Goal: Task Accomplishment & Management: Complete application form

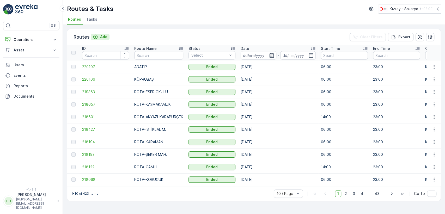
click at [104, 38] on p "Add" at bounding box center [103, 36] width 7 height 5
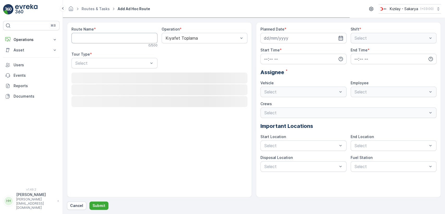
click at [104, 38] on Name "Route Name" at bounding box center [114, 38] width 86 height 10
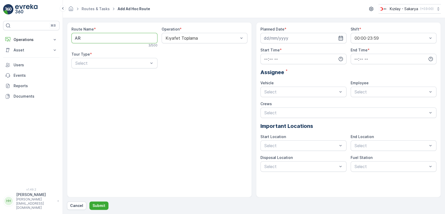
type Name "A"
type Name "G"
type Name "AGORA"
click at [93, 76] on div "Static" at bounding box center [115, 76] width 80 height 5
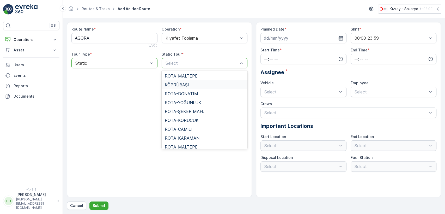
drag, startPoint x: 246, startPoint y: 83, endPoint x: 247, endPoint y: 77, distance: 6.3
click at [247, 77] on div "ROTA-MALTEPE KÖPRÜBAŞI ROTA-DONATIM ROTA-YOĞUNLUK ROTA-ŞEKER MAH. ROTA-KORUCUK …" at bounding box center [205, 109] width 86 height 78
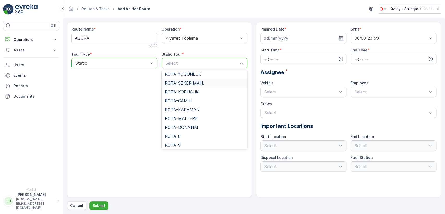
scroll to position [26, 0]
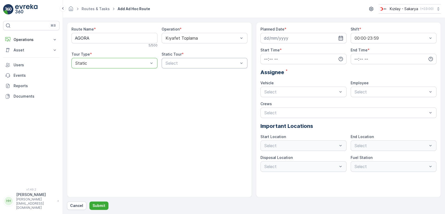
drag, startPoint x: 248, startPoint y: 79, endPoint x: 249, endPoint y: 131, distance: 51.9
click at [249, 131] on div "Route Name * AGORA 5 / 500 Operation * Kıyafet Toplama Tour Type * option Stati…" at bounding box center [159, 109] width 185 height 175
drag, startPoint x: 248, startPoint y: 78, endPoint x: 243, endPoint y: 74, distance: 6.5
click at [243, 74] on div "Route Name * AGORA 5 / 500 Operation * Kıyafet Toplama Tour Type * option Stati…" at bounding box center [159, 109] width 185 height 175
drag, startPoint x: 248, startPoint y: 76, endPoint x: 233, endPoint y: 63, distance: 19.9
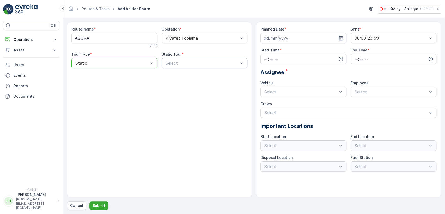
click at [233, 63] on div "Route Name * AGORA 5 / 500 Operation * Kıyafet Toplama Tour Type * option Stati…" at bounding box center [159, 109] width 185 height 175
drag, startPoint x: 247, startPoint y: 146, endPoint x: 239, endPoint y: 108, distance: 38.5
click at [239, 108] on div "Route Name * AGORA 5 / 500 Operation * Kıyafet Toplama Tour Type * option Stati…" at bounding box center [159, 109] width 185 height 175
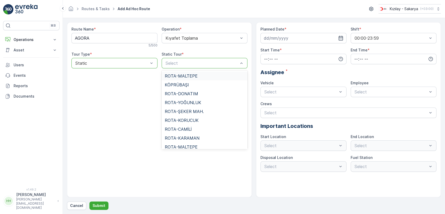
click at [210, 59] on div "Select" at bounding box center [205, 63] width 86 height 10
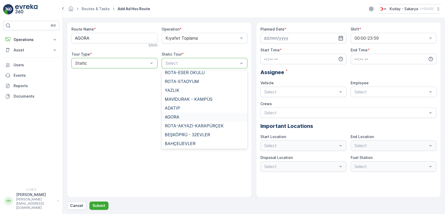
click at [203, 117] on div "AGORA" at bounding box center [205, 116] width 80 height 5
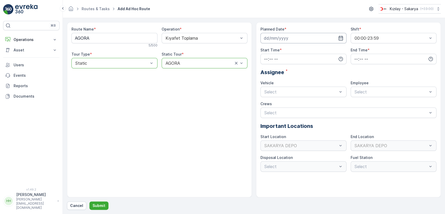
click at [287, 33] on input at bounding box center [303, 38] width 86 height 10
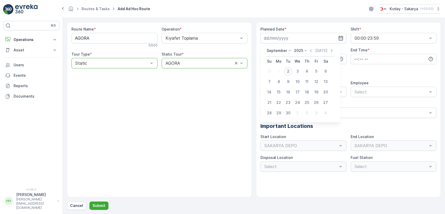
click at [287, 69] on div "2" at bounding box center [288, 71] width 8 height 8
type input "[DATE]"
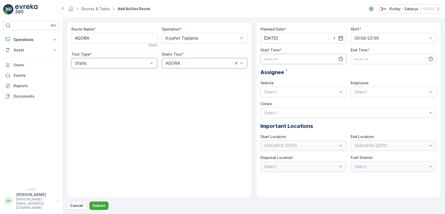
click at [284, 59] on input "time" at bounding box center [303, 59] width 86 height 10
click at [266, 109] on span "06" at bounding box center [266, 111] width 5 height 5
type input "06:00"
click at [381, 63] on input "time" at bounding box center [394, 59] width 86 height 10
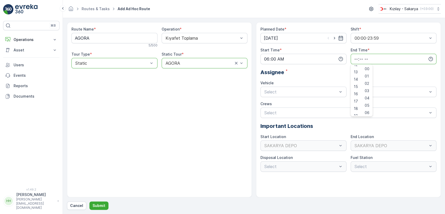
scroll to position [125, 0]
click at [357, 116] on ul "00 01 02 03 04 05 06 07 08 09 10 11 12 13 14 15 16 17 18 19 20 21 22 23 00 01 0…" at bounding box center [362, 90] width 22 height 52
click at [357, 114] on div "23" at bounding box center [356, 111] width 9 height 7
type input "23:00"
click at [278, 87] on div "Select" at bounding box center [303, 92] width 86 height 10
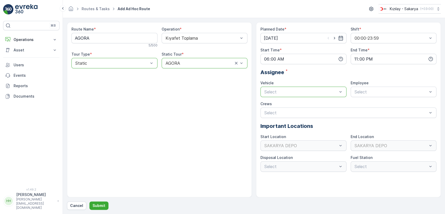
click at [278, 87] on div "Select" at bounding box center [303, 92] width 86 height 10
click at [270, 112] on span "06 ECH 422" at bounding box center [276, 113] width 24 height 5
click at [371, 96] on div "Select" at bounding box center [394, 92] width 86 height 10
click at [367, 107] on div "06ECH422" at bounding box center [394, 104] width 86 height 9
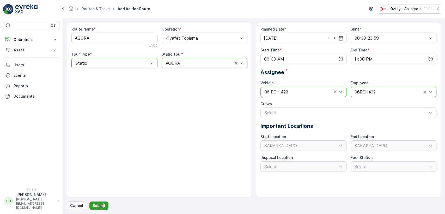
drag, startPoint x: 102, startPoint y: 199, endPoint x: 101, endPoint y: 202, distance: 3.5
click at [101, 202] on div "Route Name * AGORA 5 / 500 Operation * Kıyafet Toplama Tour Type * option Stati…" at bounding box center [254, 115] width 374 height 187
click at [101, 202] on button "Submit" at bounding box center [98, 205] width 19 height 8
